Goal: Check status: Check status

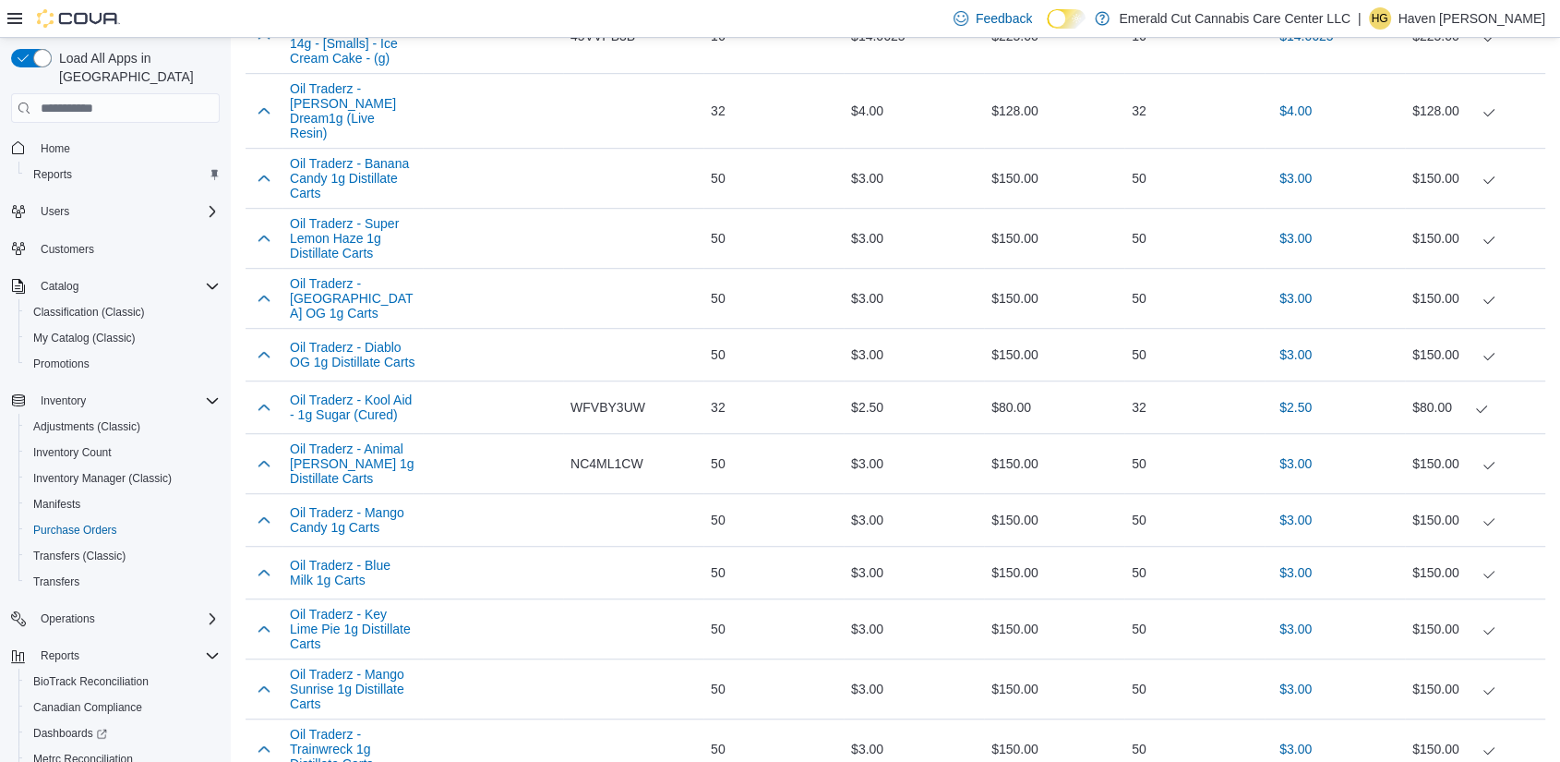
scroll to position [1610, 0]
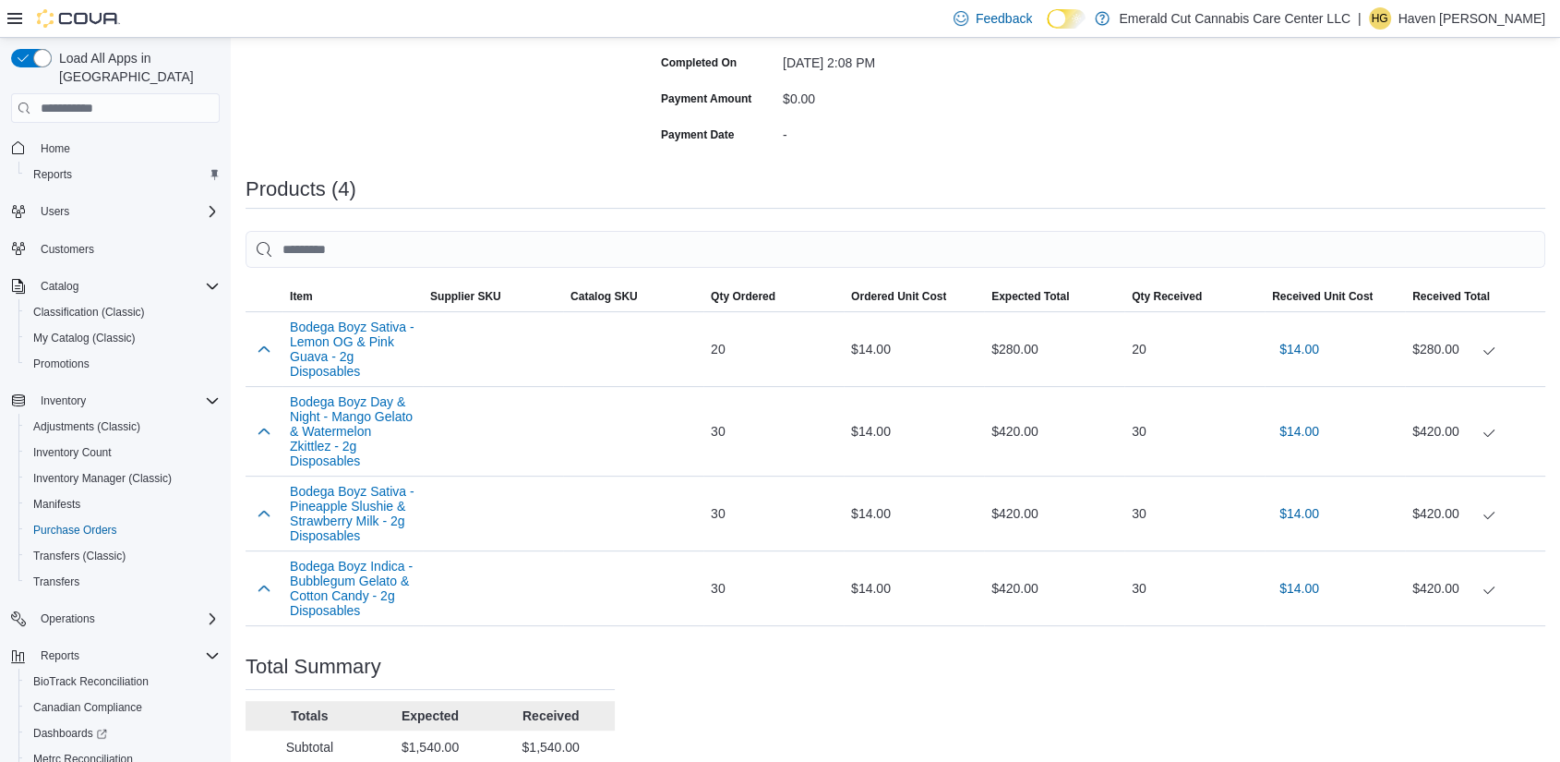
scroll to position [523, 0]
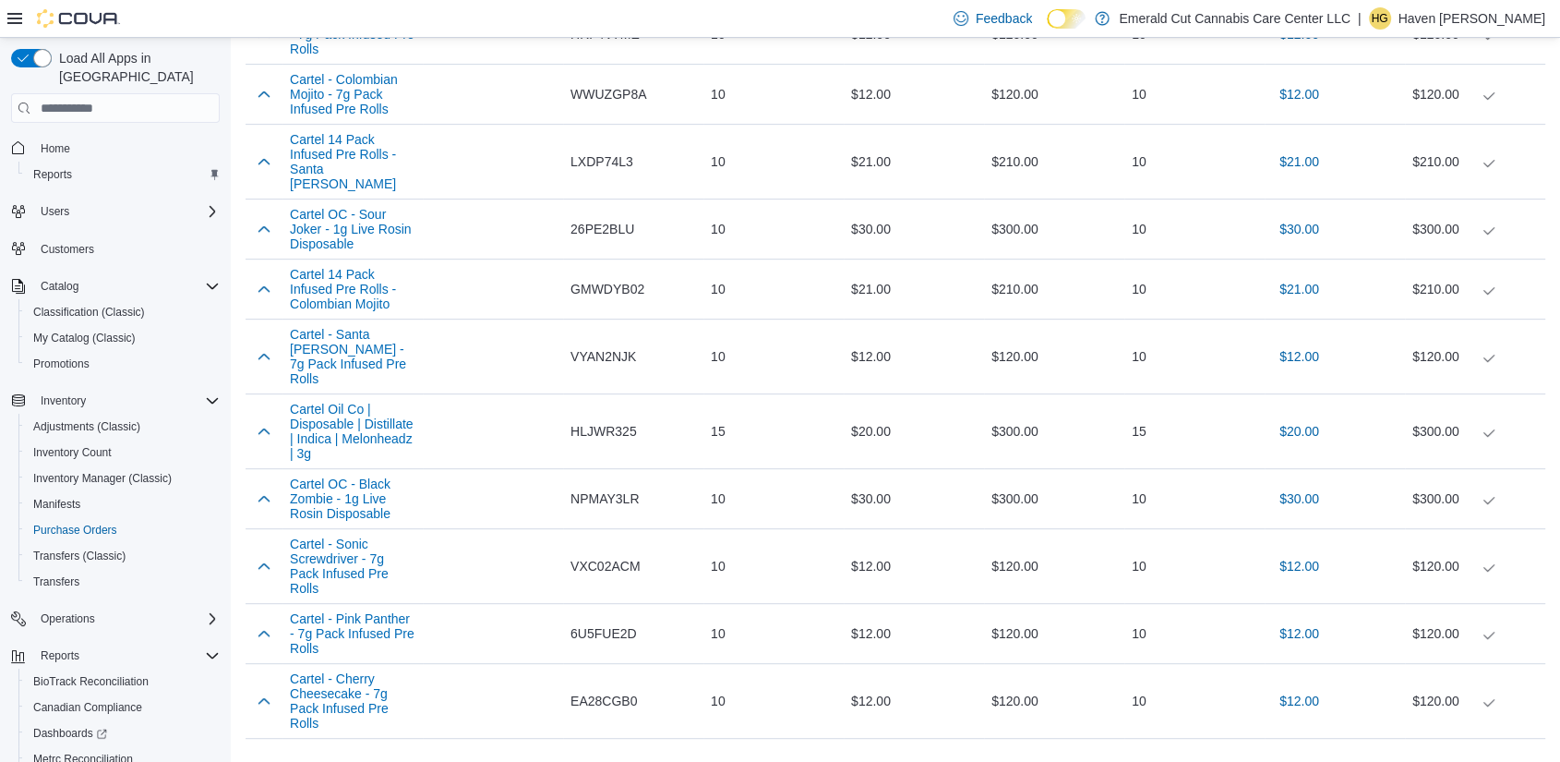
scroll to position [913, 0]
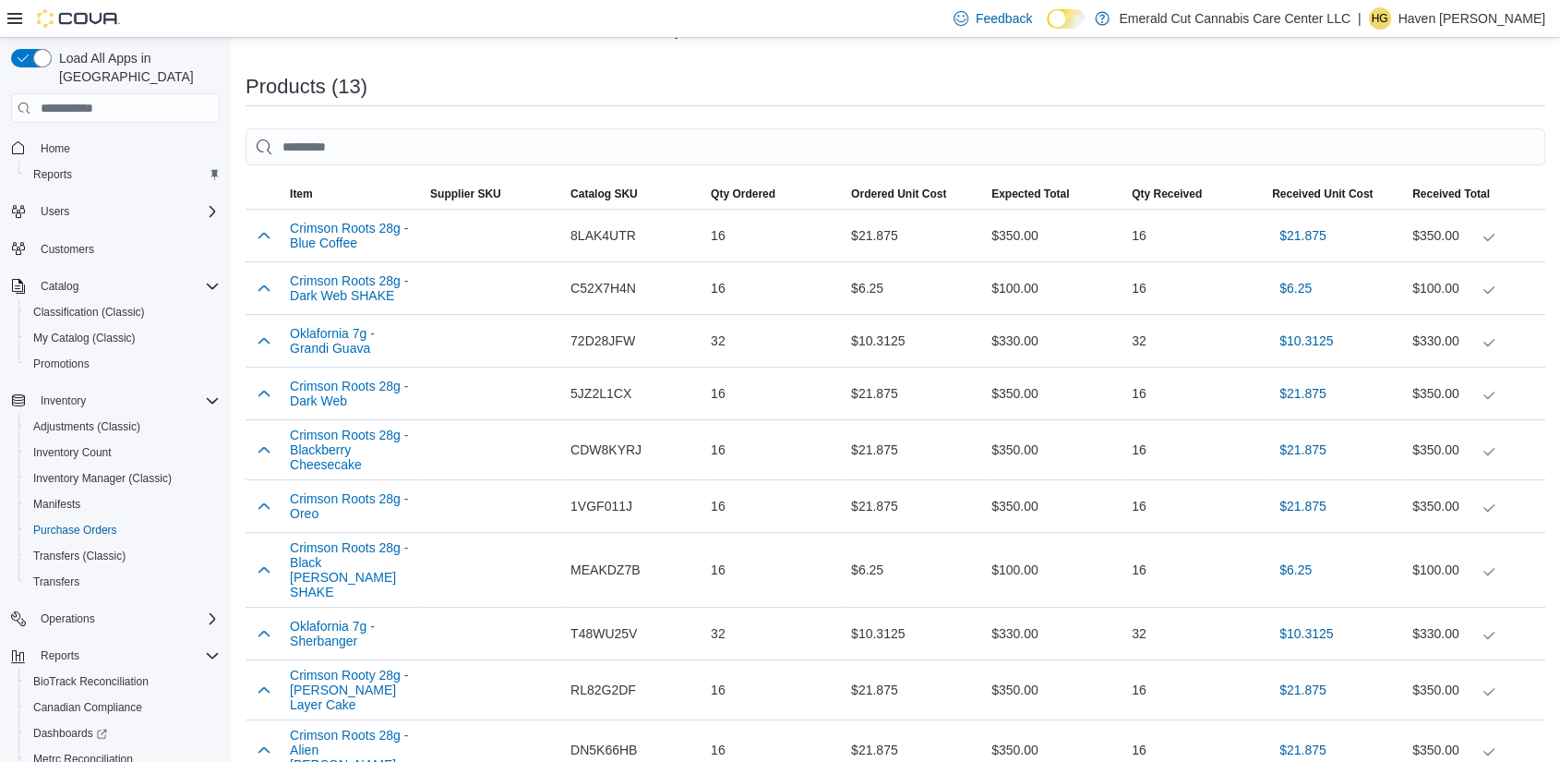
scroll to position [915, 0]
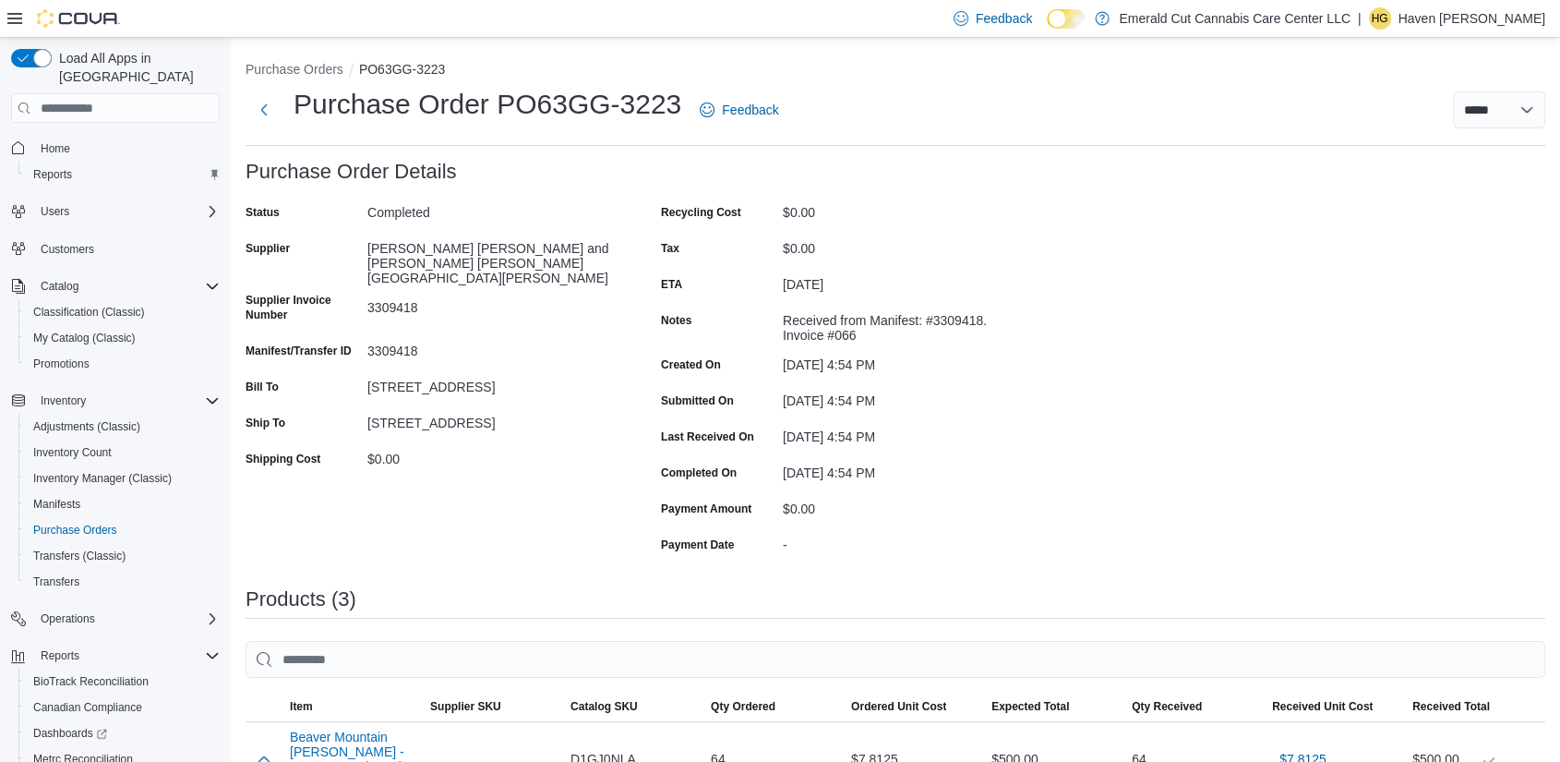
scroll to position [404, 0]
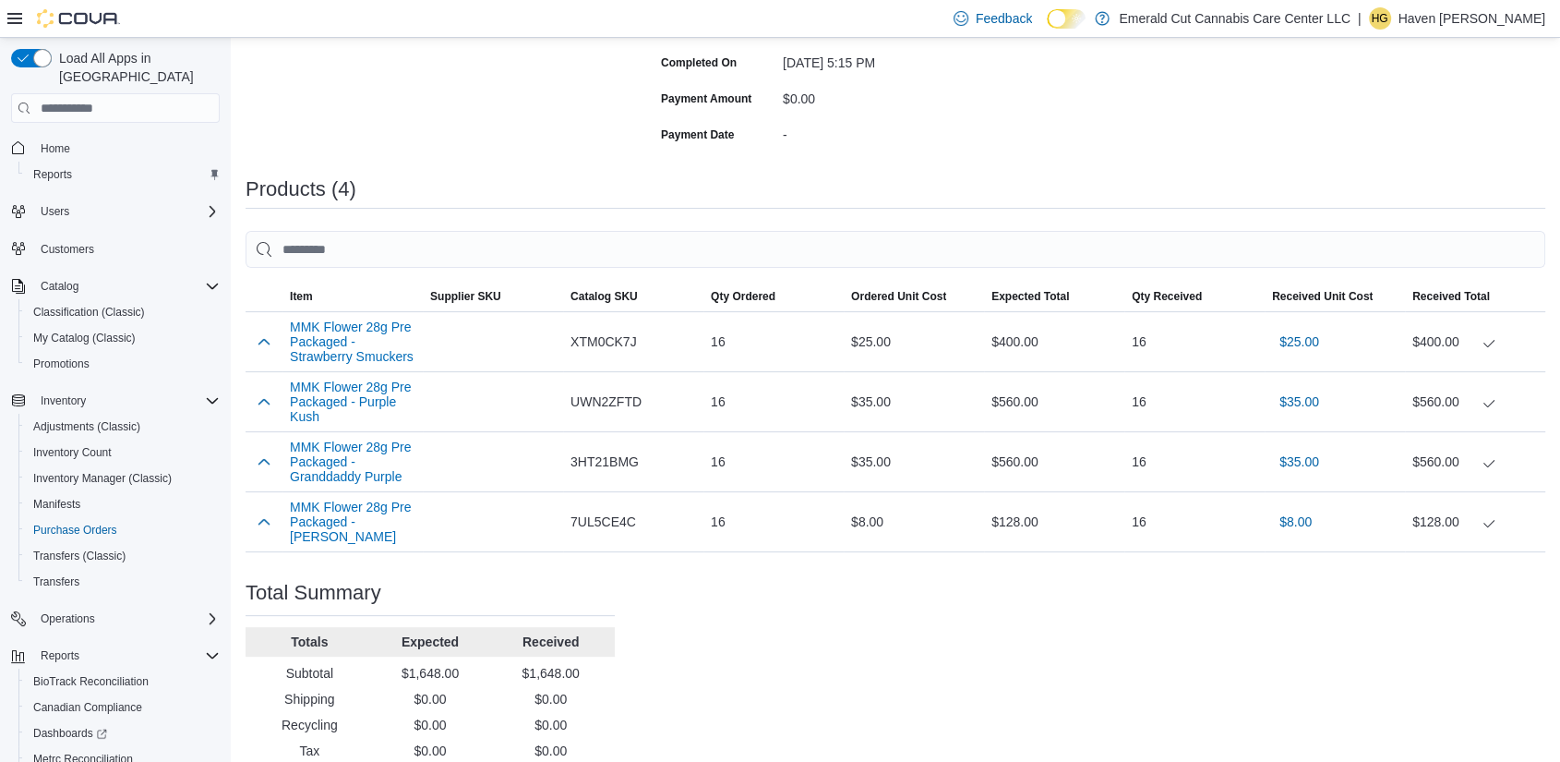
scroll to position [464, 0]
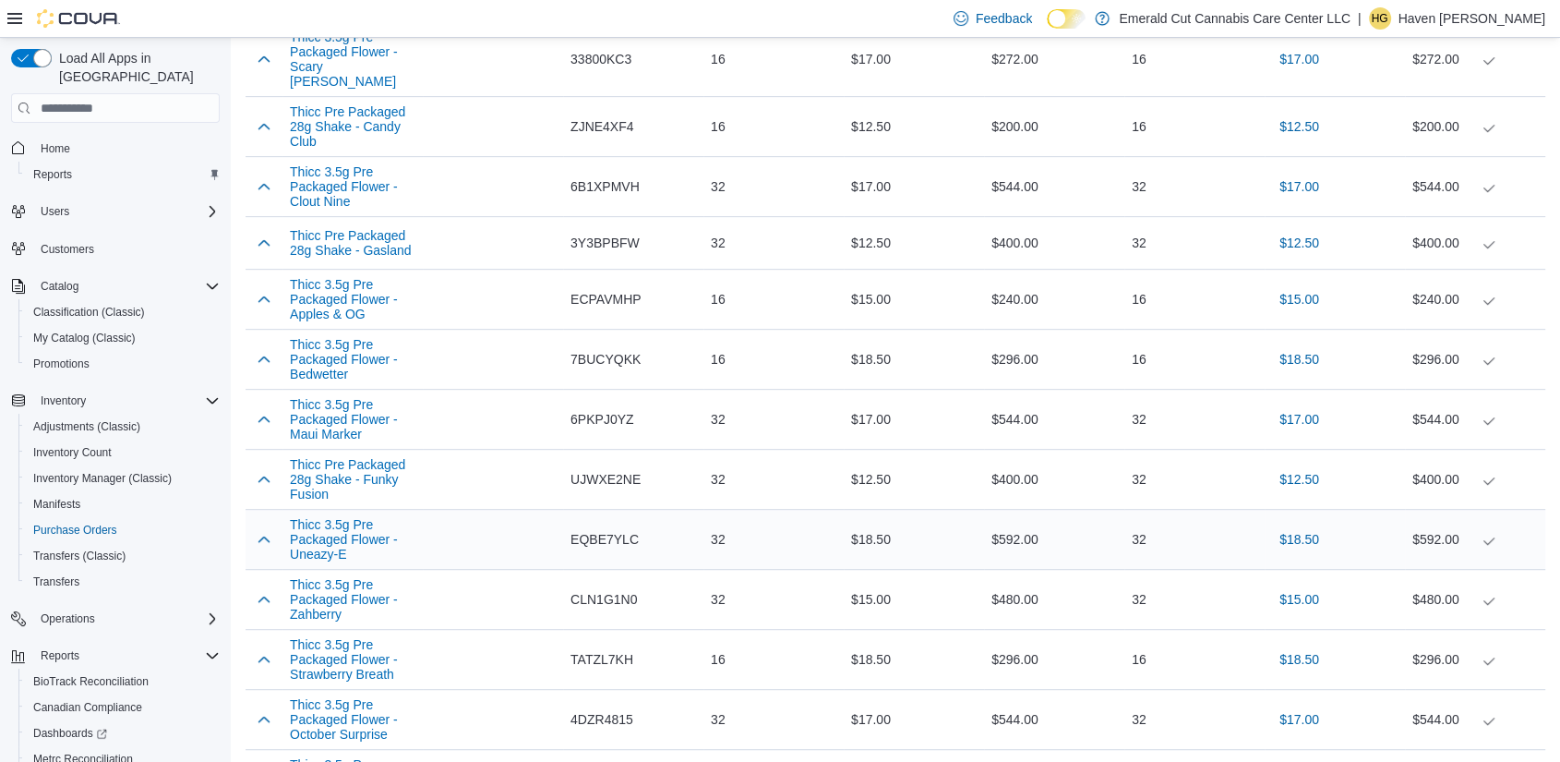
scroll to position [1175, 0]
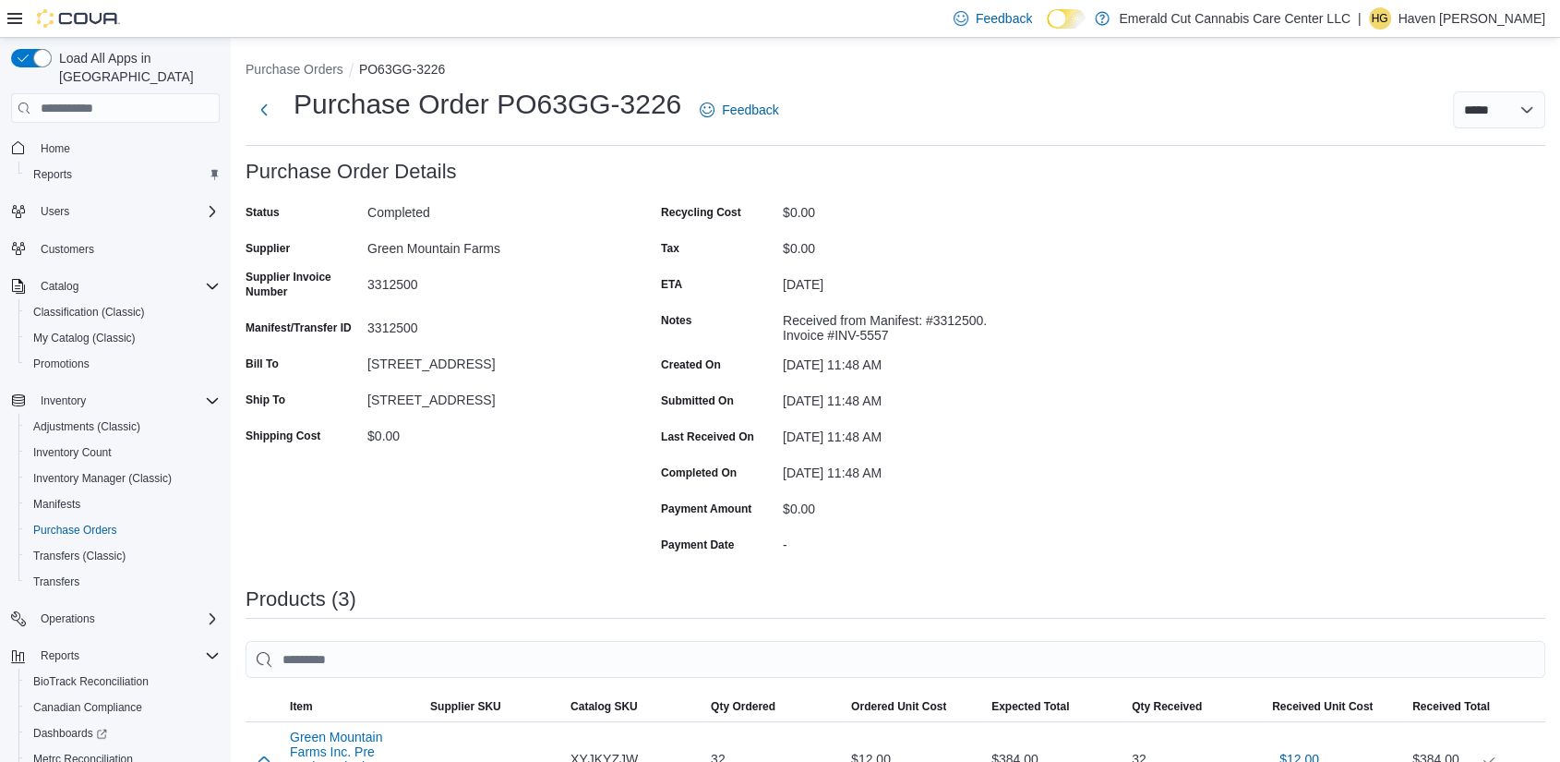
scroll to position [449, 0]
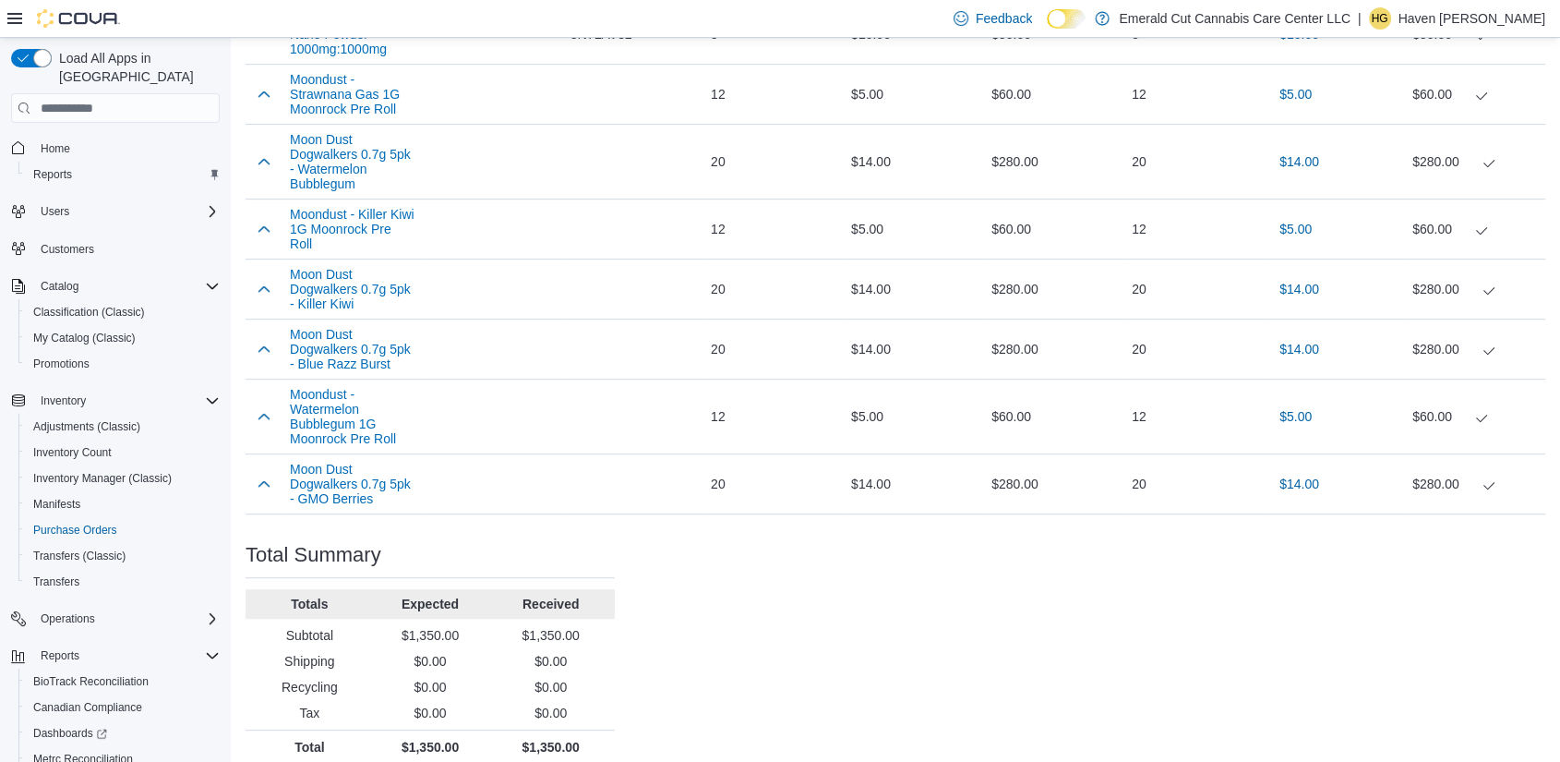
scroll to position [726, 0]
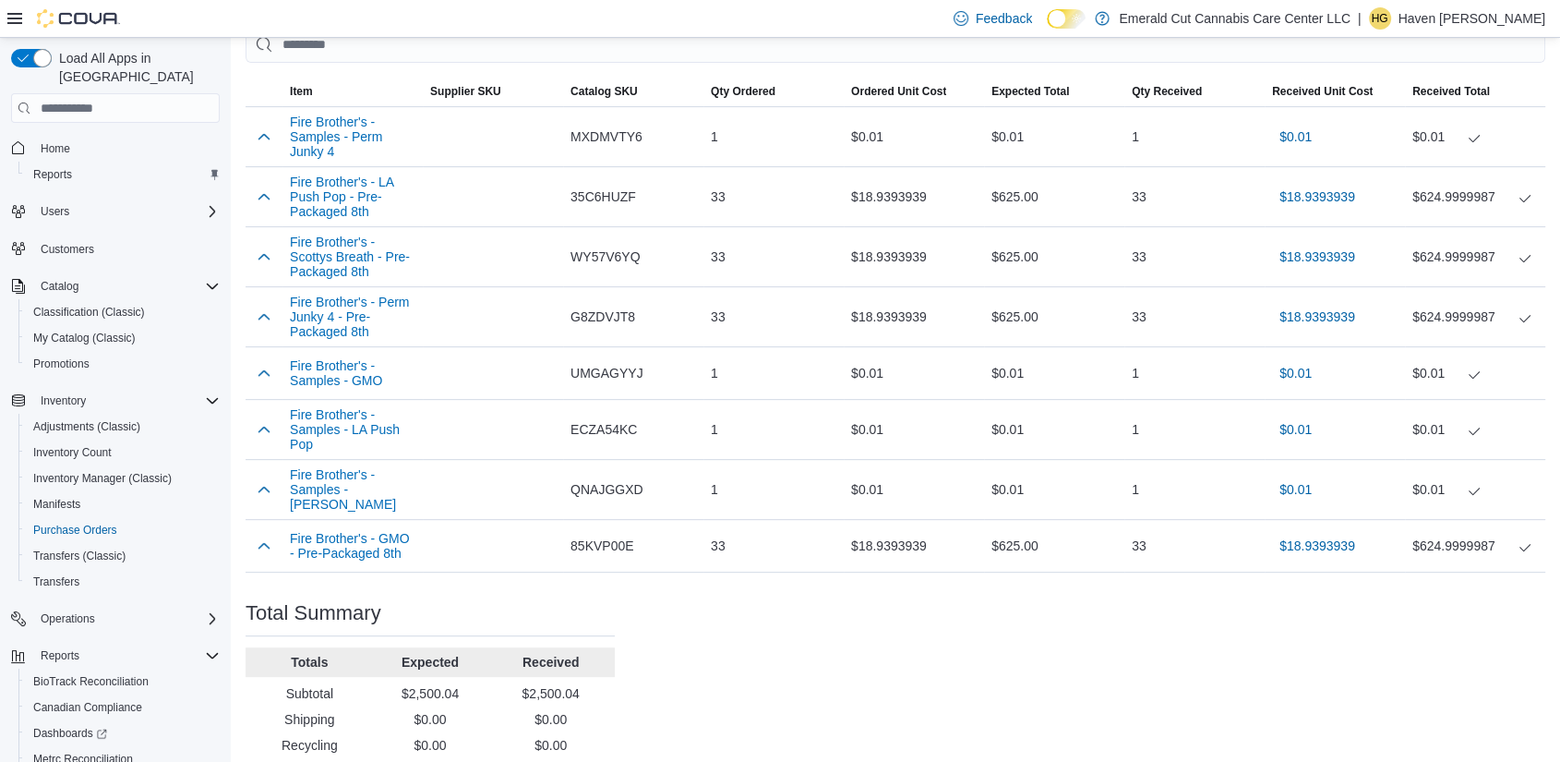
scroll to position [689, 0]
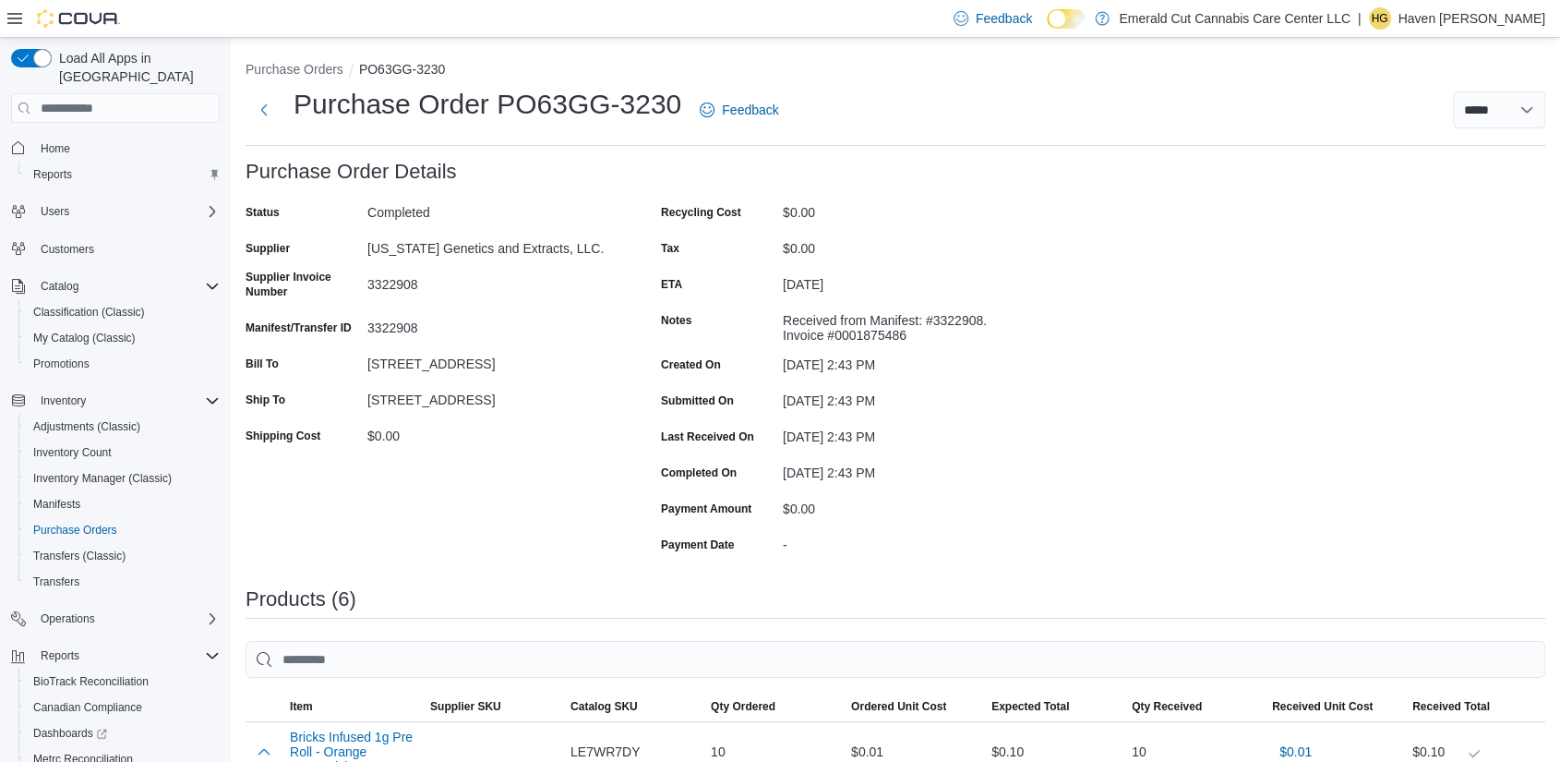
scroll to position [561, 0]
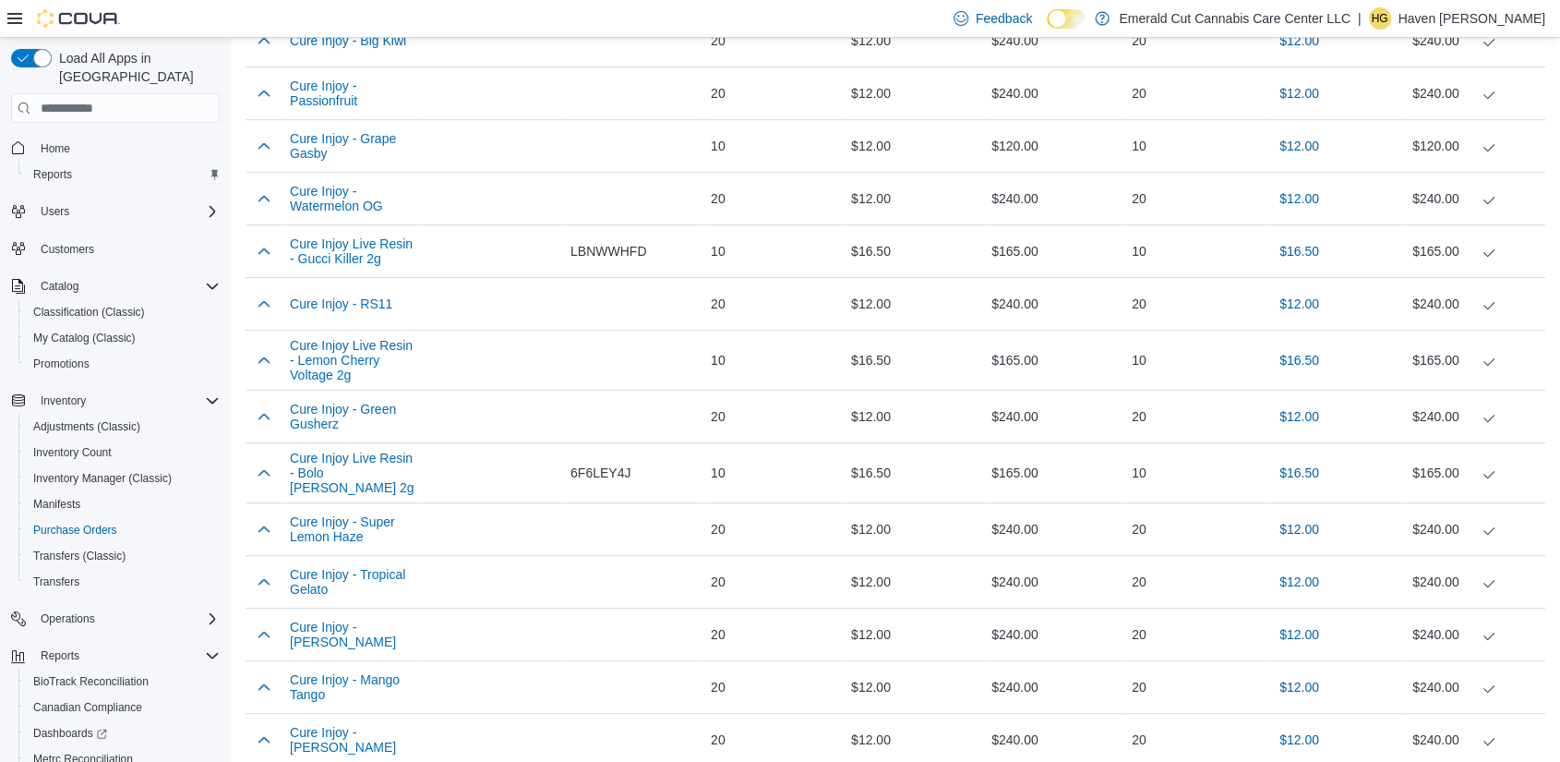
scroll to position [1492, 0]
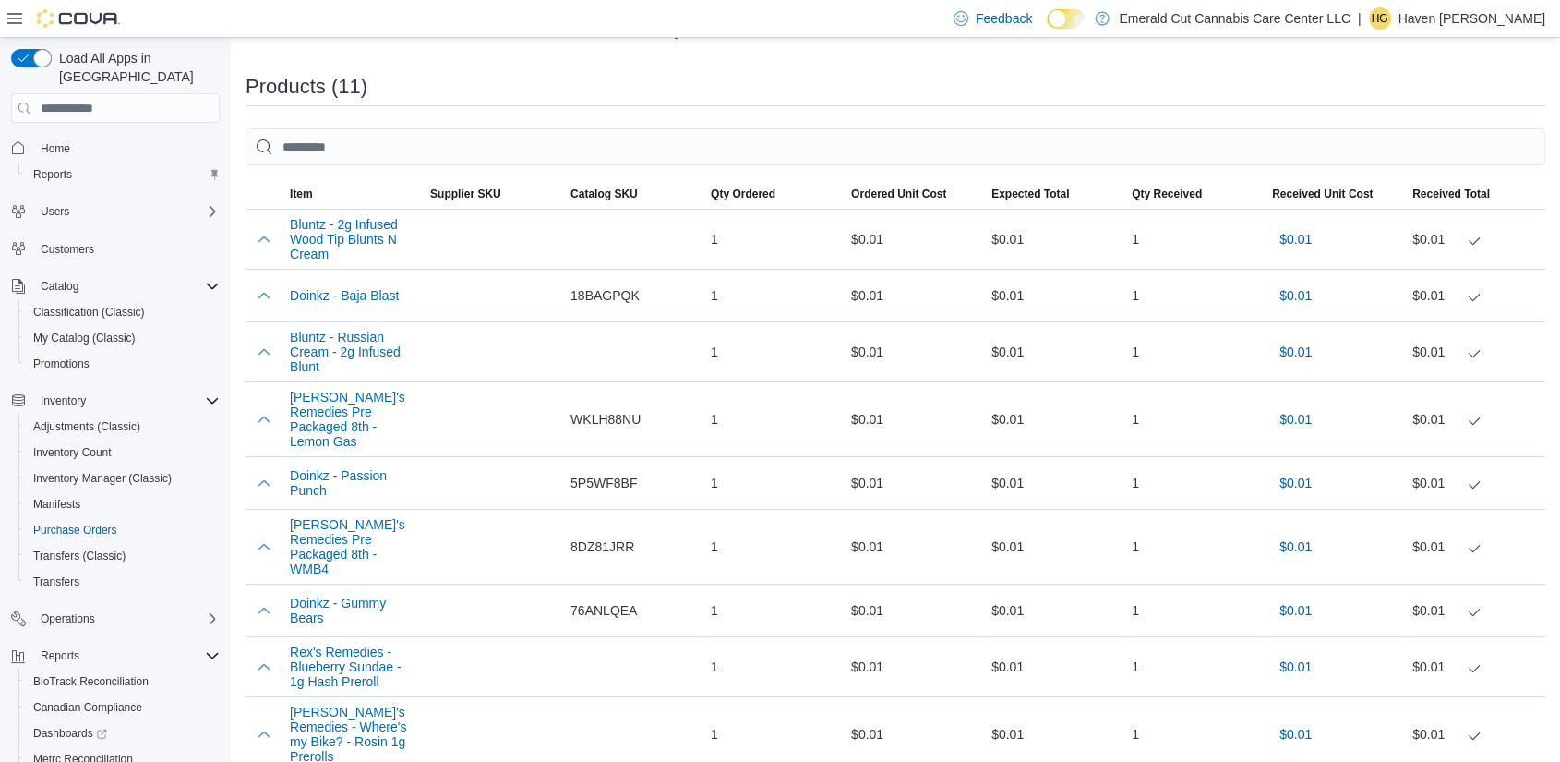
scroll to position [869, 0]
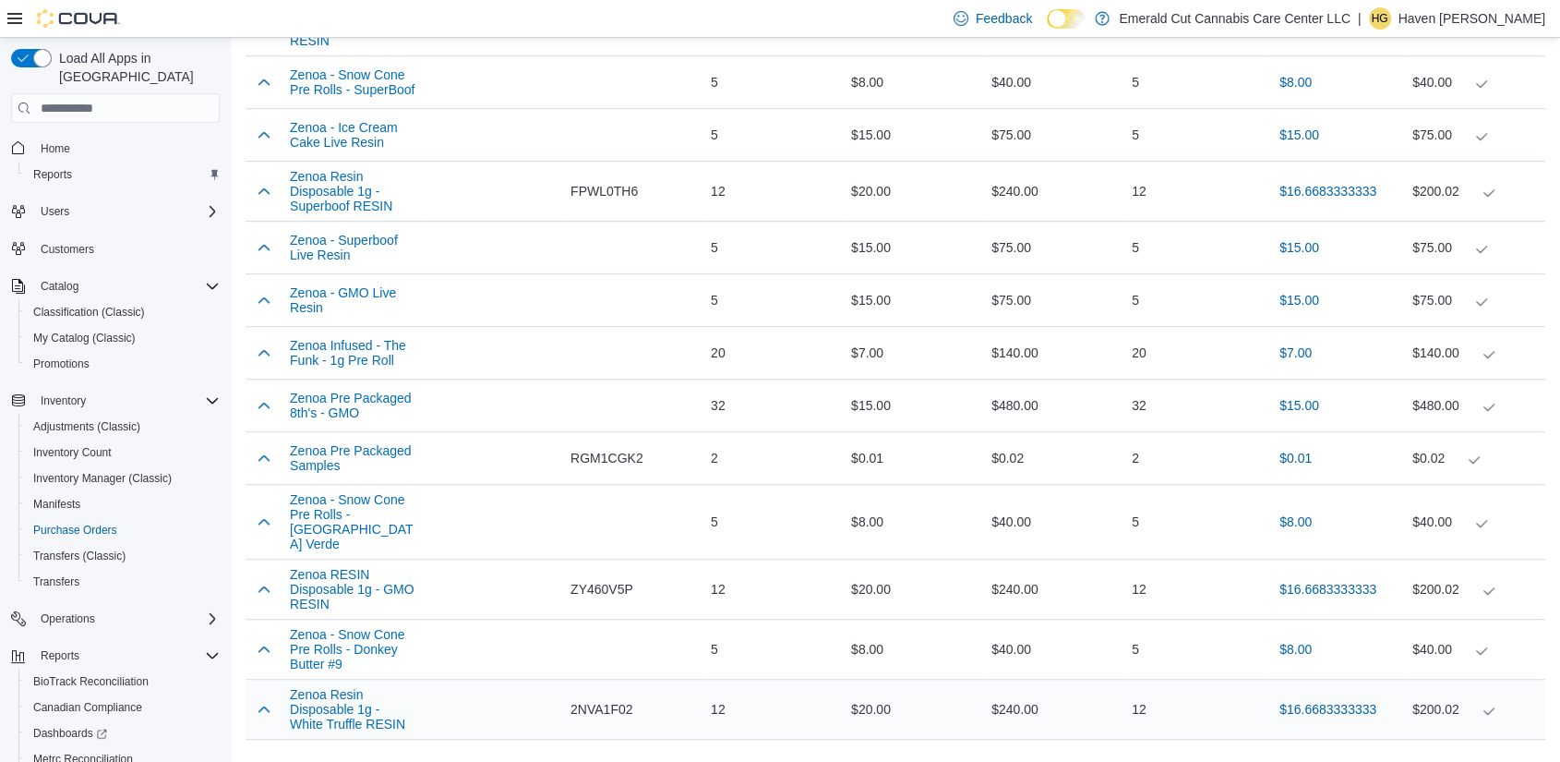
scroll to position [1251, 0]
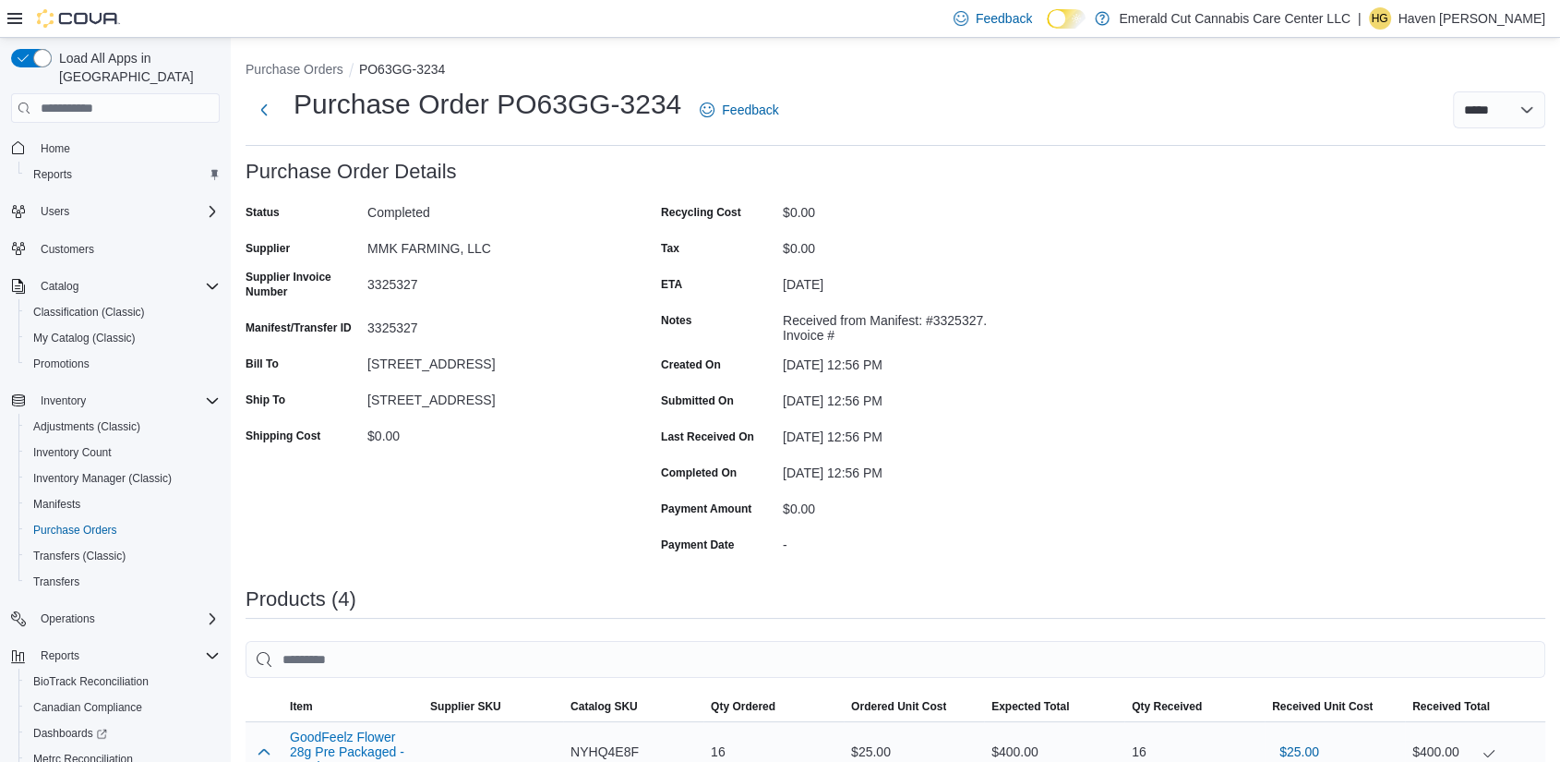
scroll to position [464, 0]
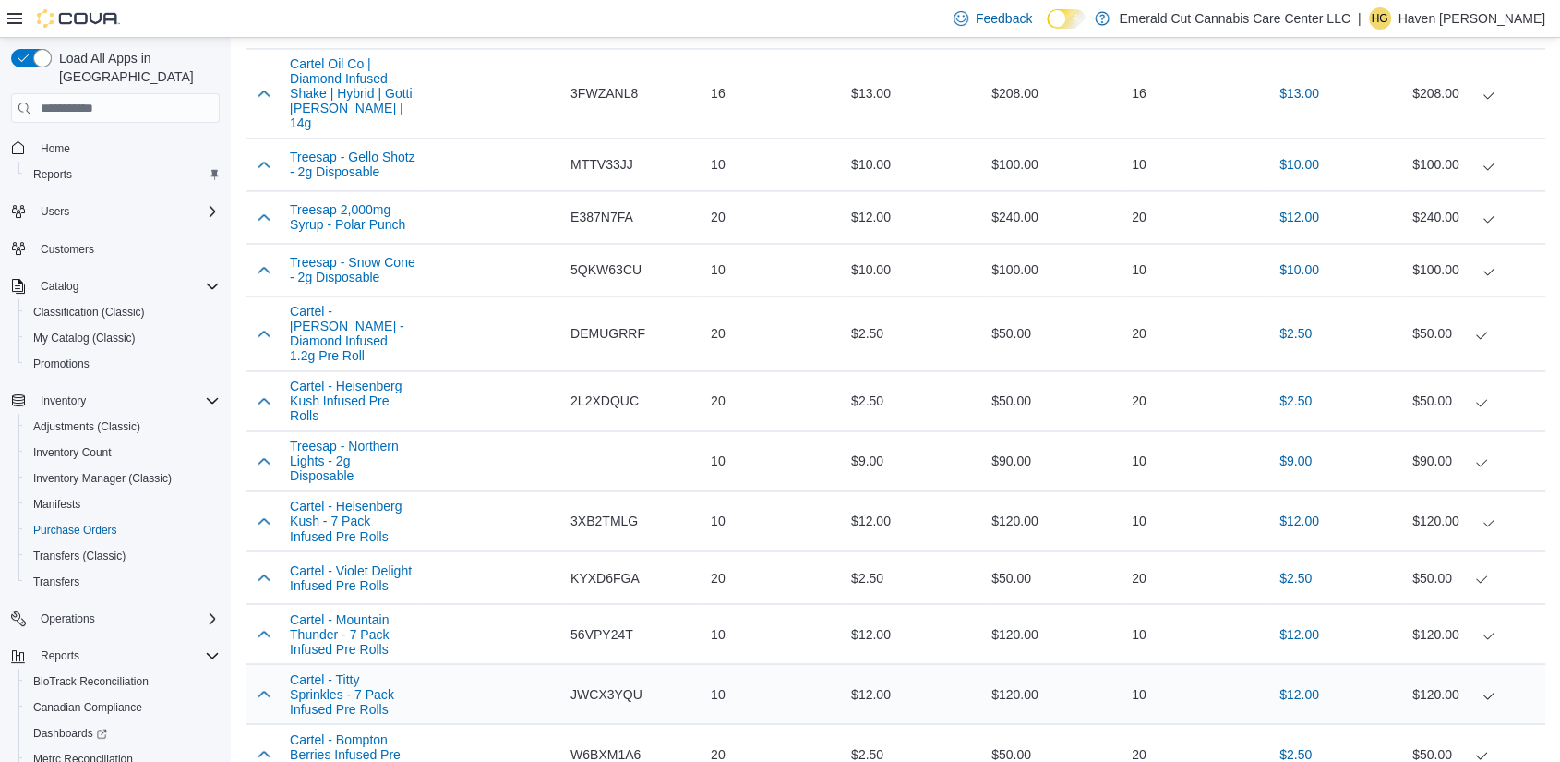
scroll to position [3294, 0]
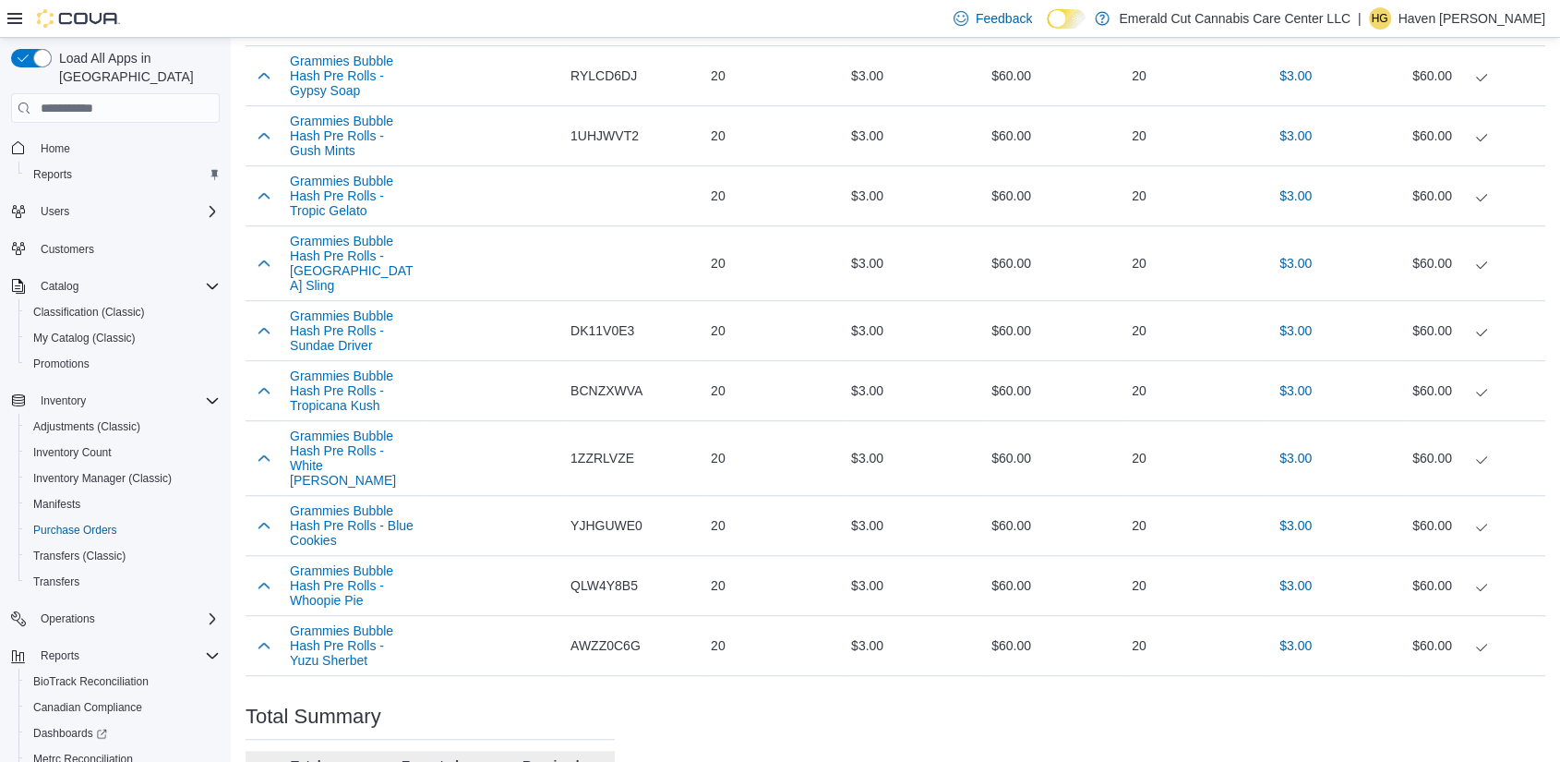
scroll to position [1377, 0]
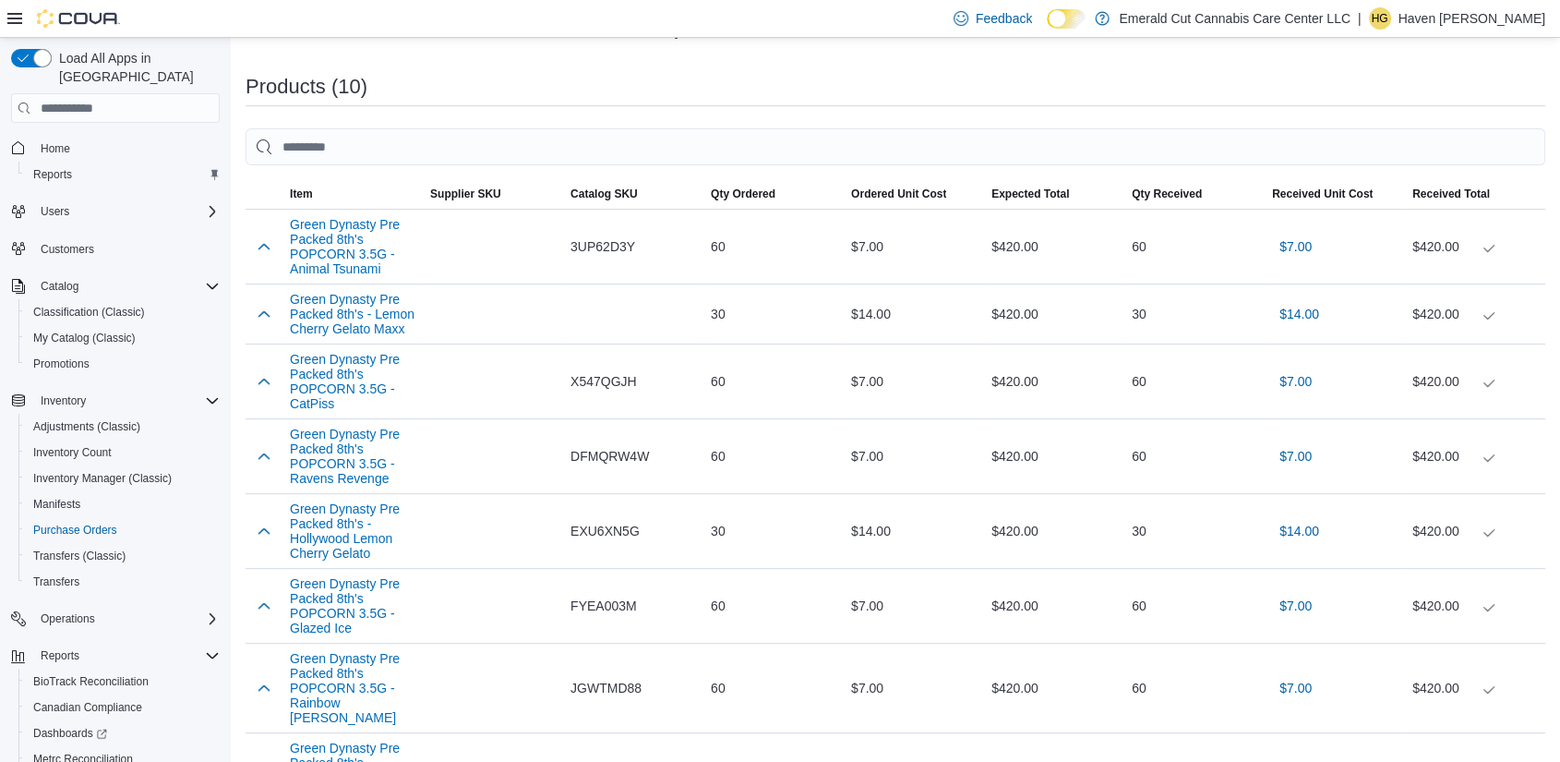
scroll to position [920, 0]
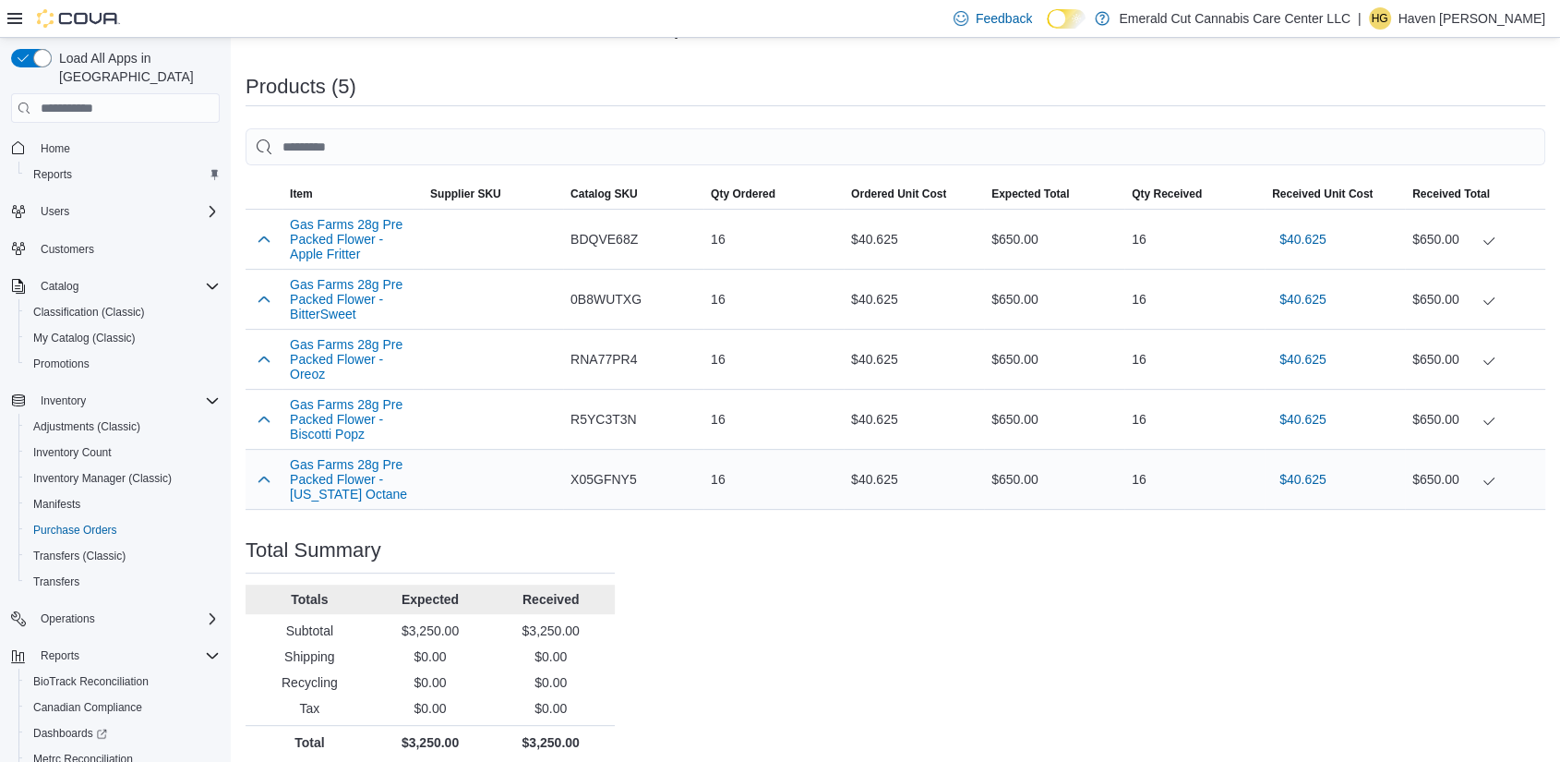
scroll to position [524, 0]
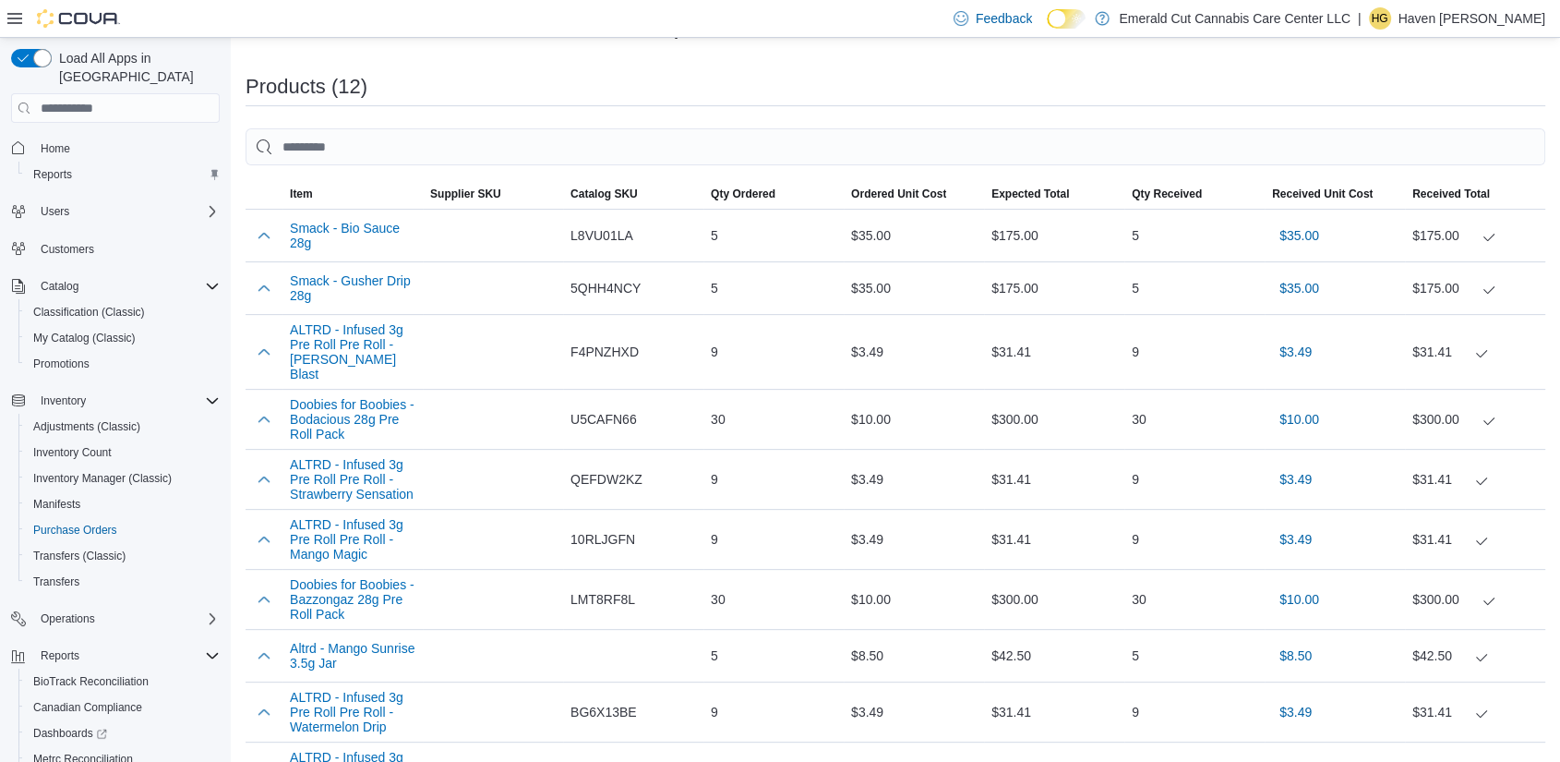
scroll to position [914, 0]
